Goal: Obtain resource: Download file/media

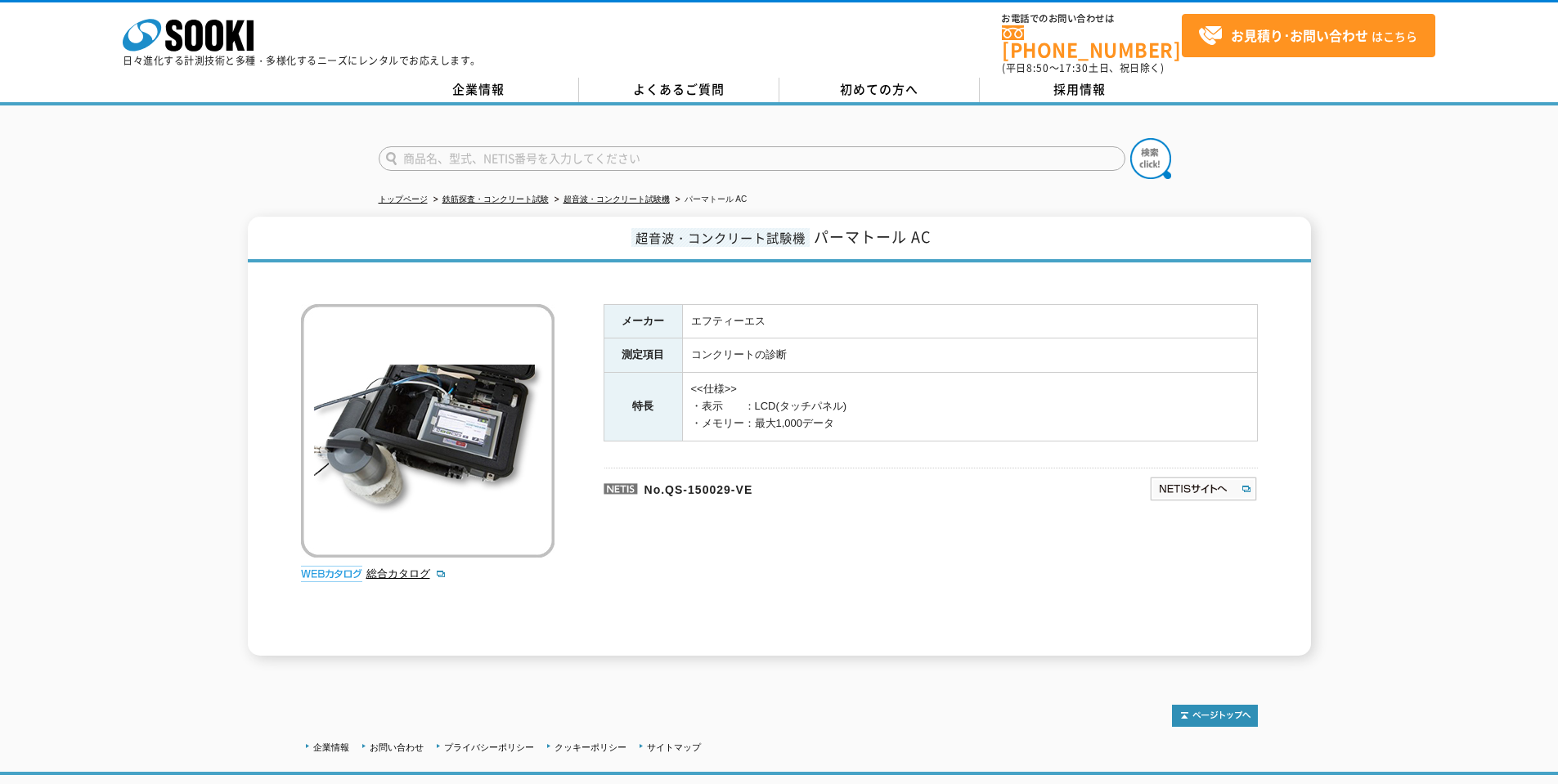
click at [350, 566] on img at bounding box center [331, 573] width 61 height 16
click at [431, 420] on img at bounding box center [427, 430] width 253 height 253
click at [1198, 475] on img at bounding box center [1204, 488] width 109 height 26
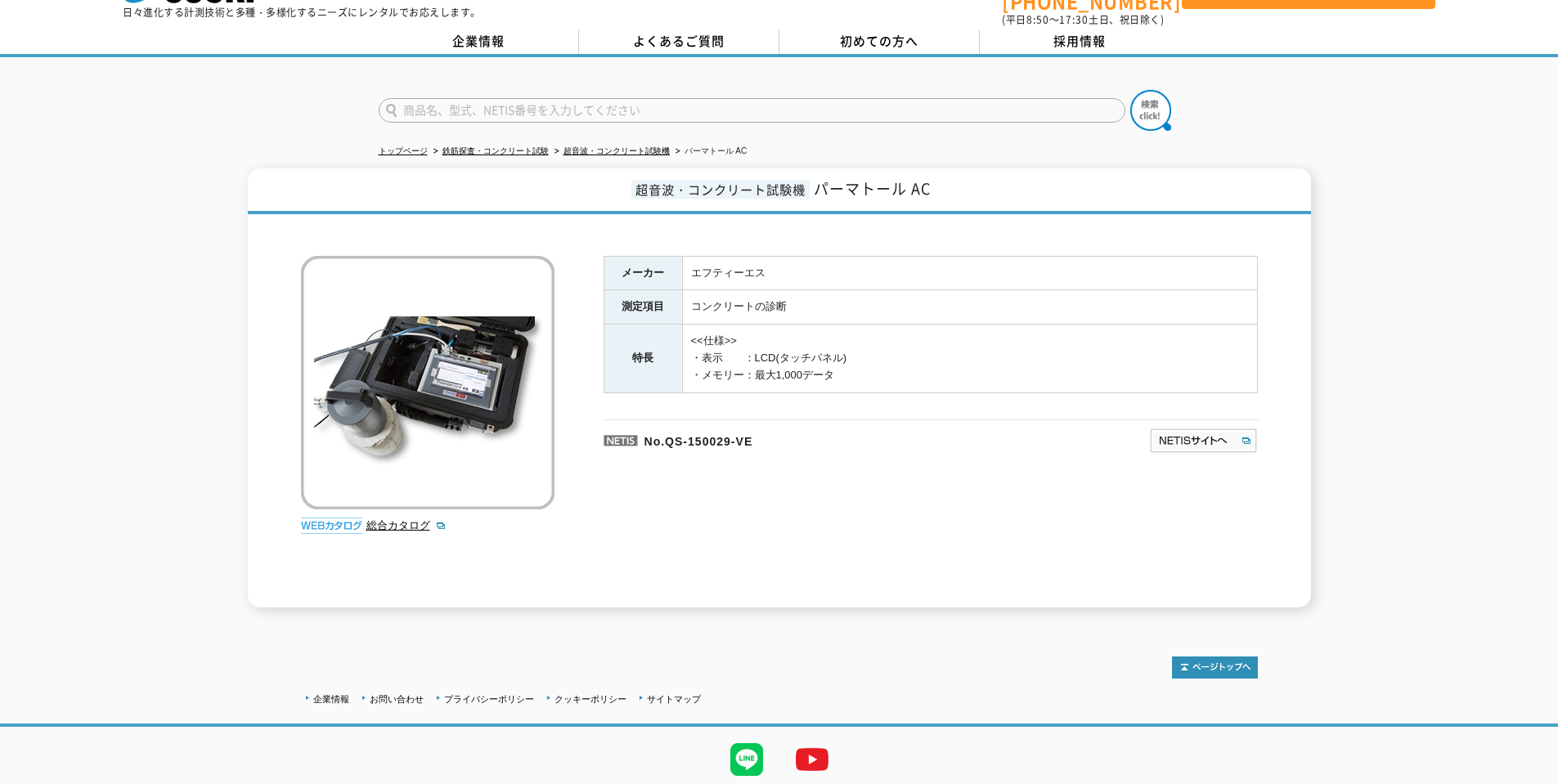
scroll to position [94, 0]
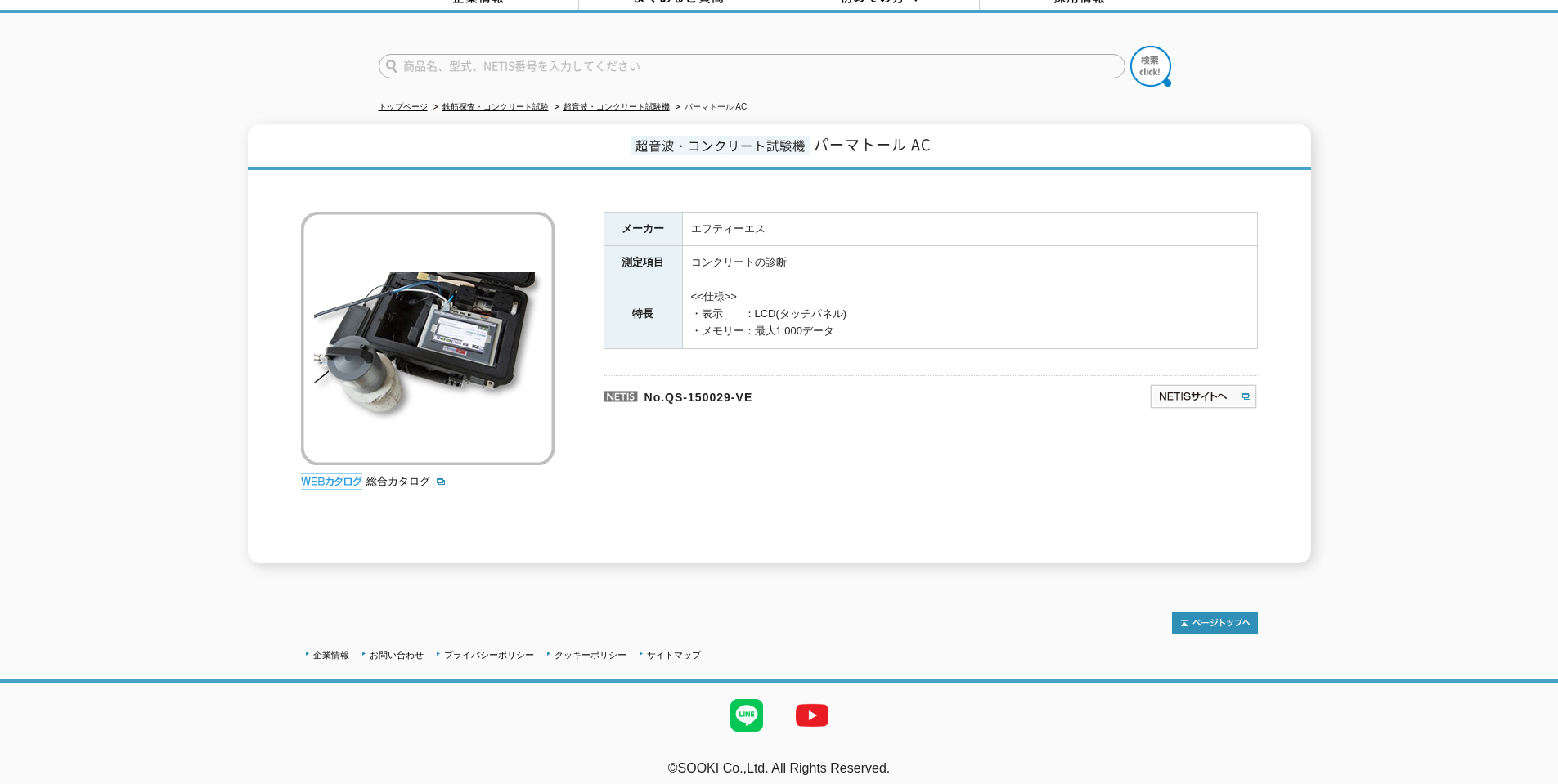
scroll to position [94, 0]
click at [415, 474] on link "総合カタログ" at bounding box center [406, 479] width 81 height 13
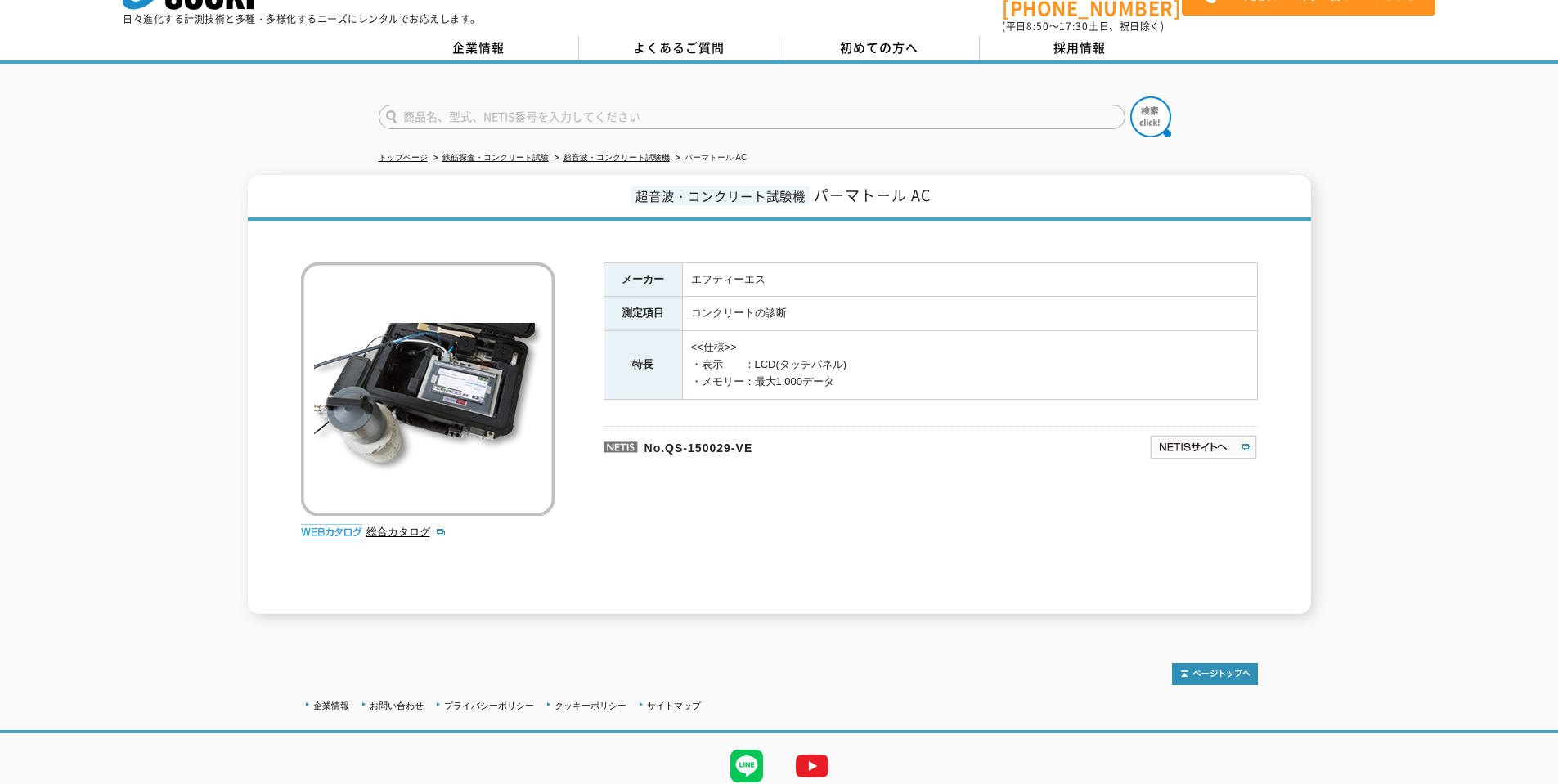
scroll to position [0, 0]
